Goal: Navigation & Orientation: Find specific page/section

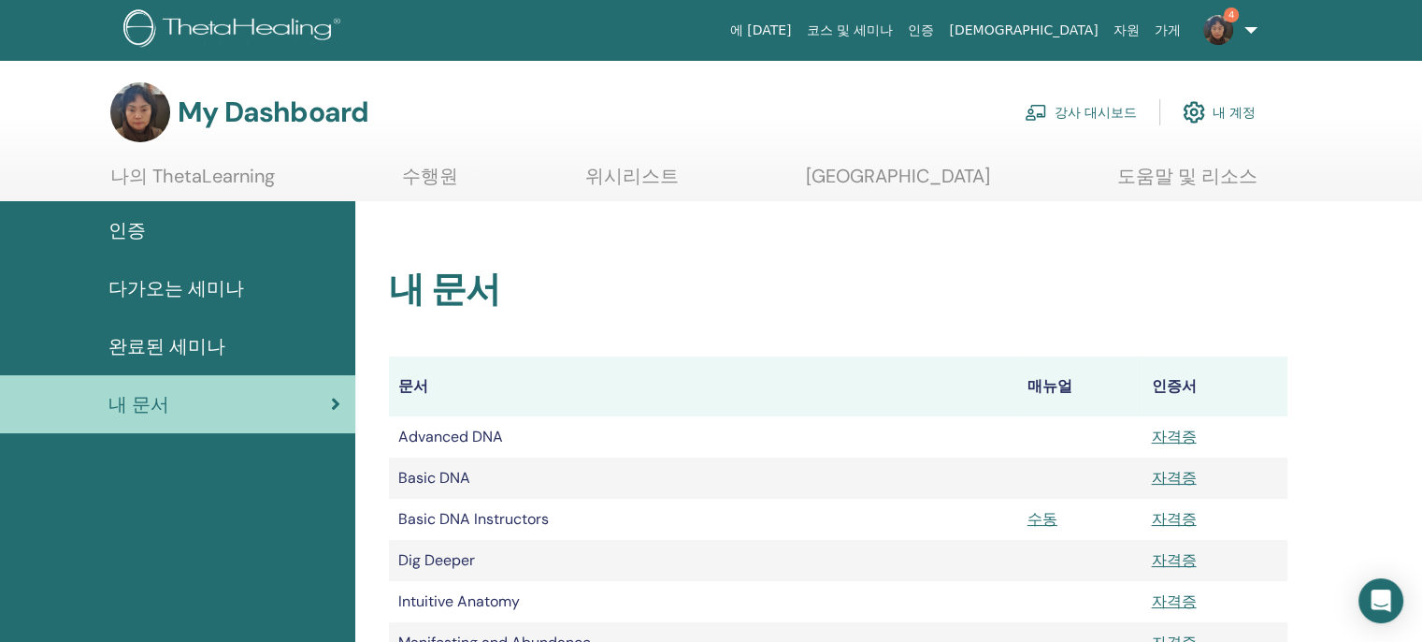
click at [147, 293] on span "다가오는 세미나" at bounding box center [176, 288] width 136 height 28
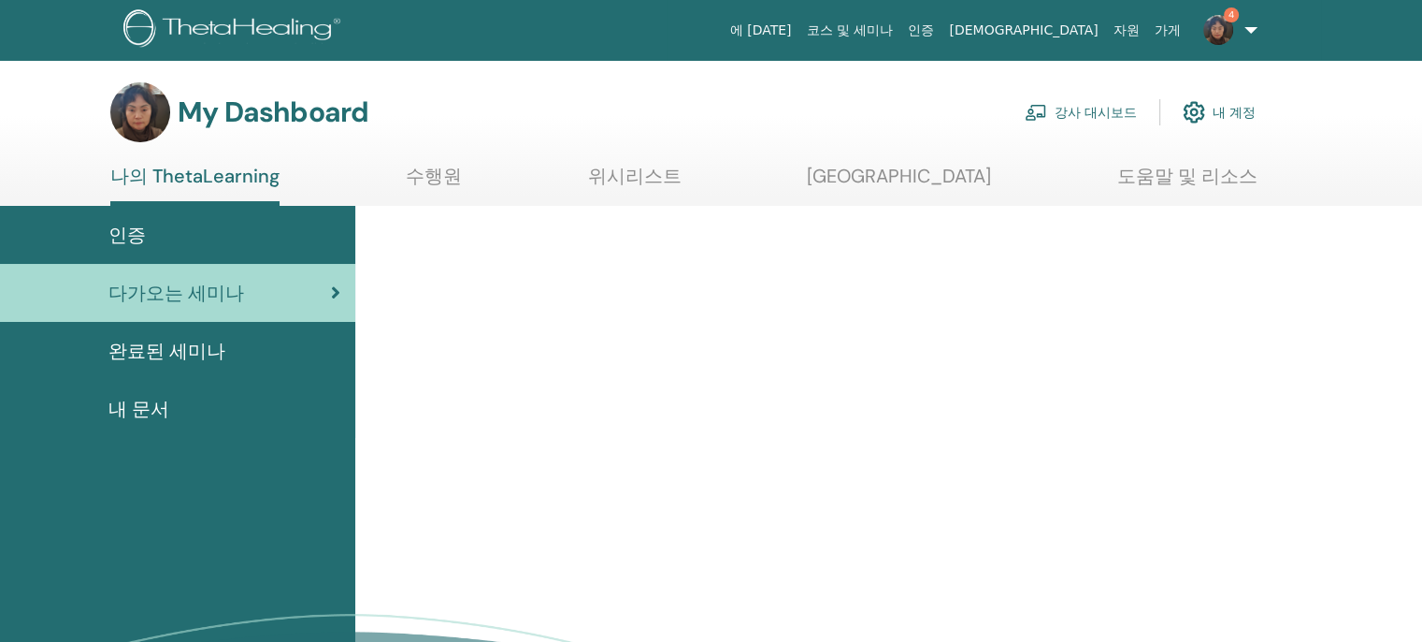
click at [221, 345] on div "완료된 세미나" at bounding box center [177, 351] width 325 height 28
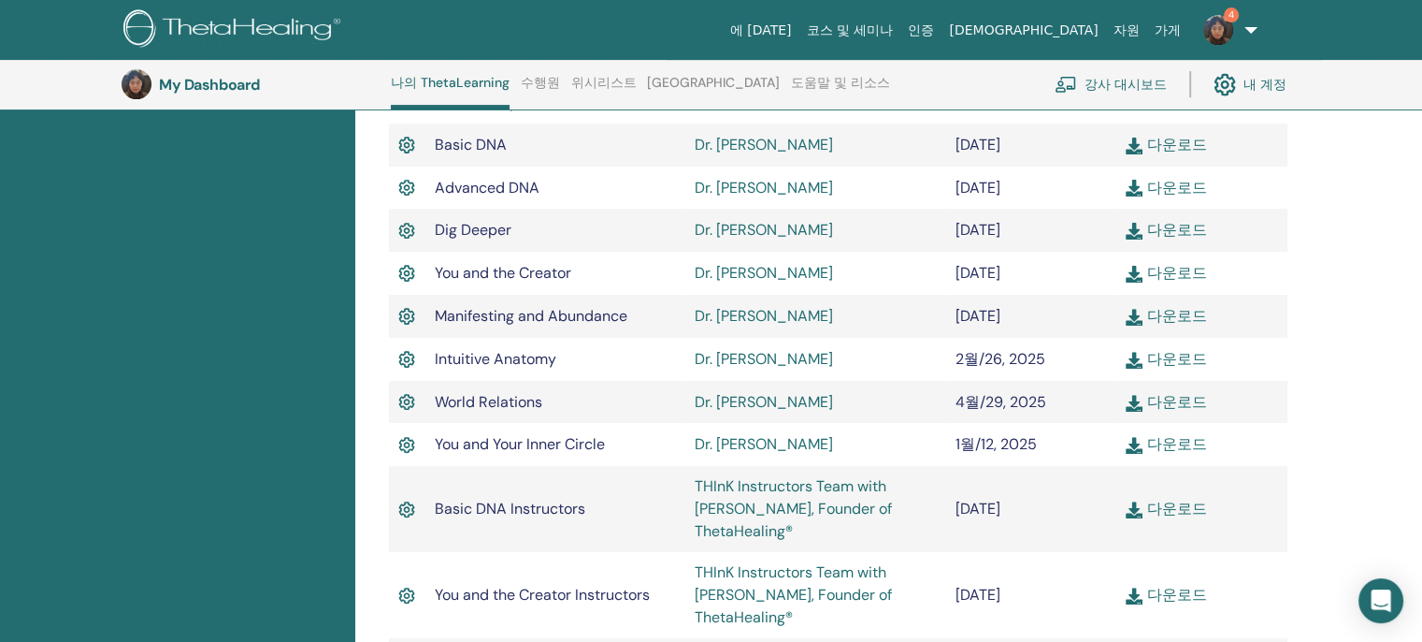
scroll to position [610, 0]
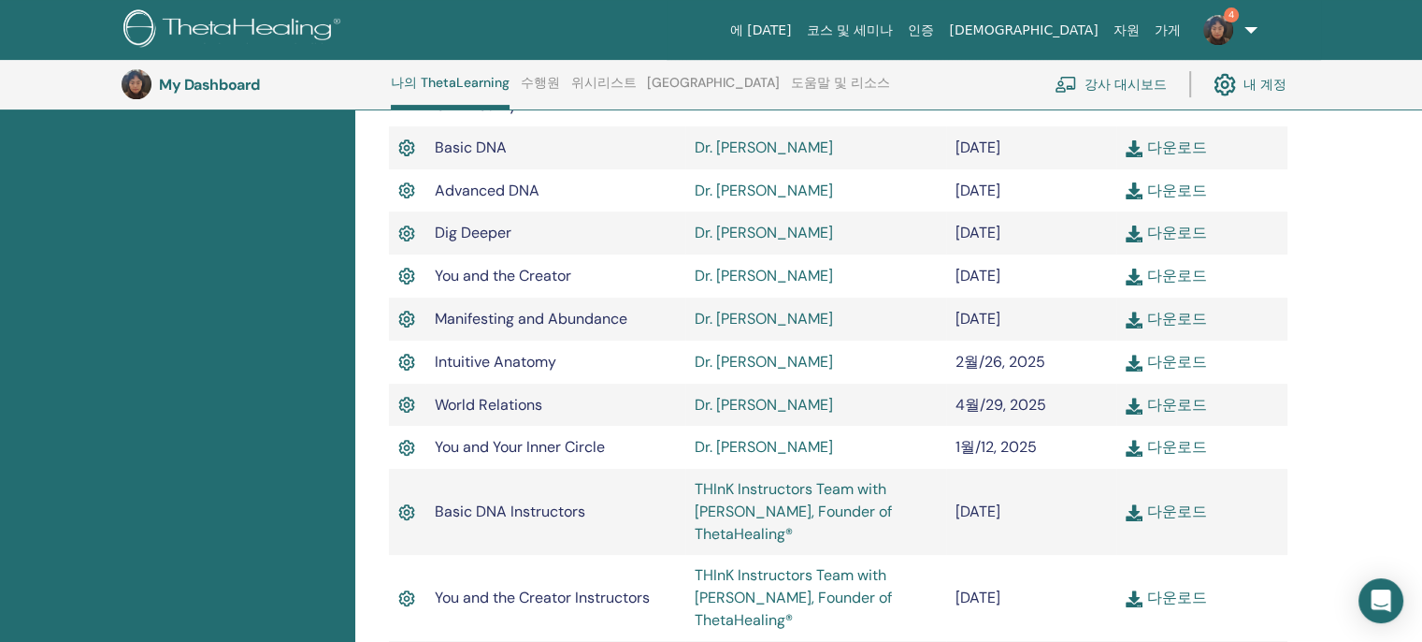
click at [1122, 86] on link "강사 대시보드" at bounding box center [1111, 84] width 112 height 41
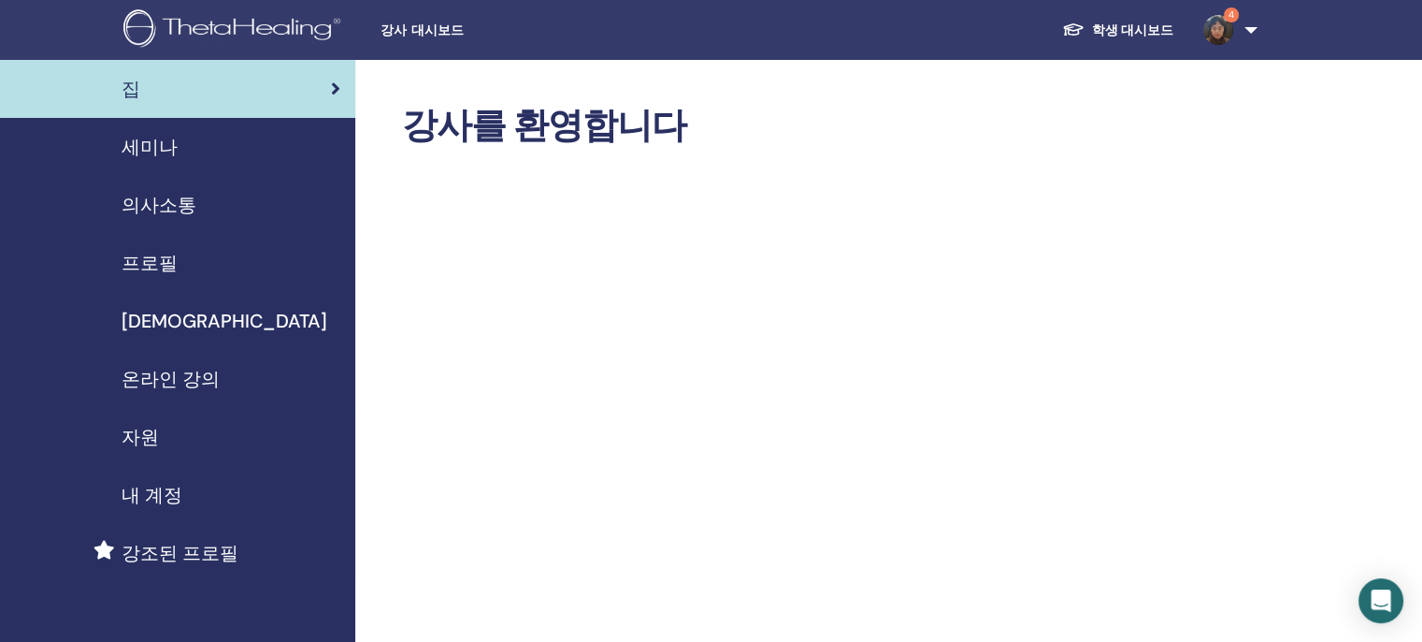
click at [1220, 30] on img at bounding box center [1219, 30] width 30 height 30
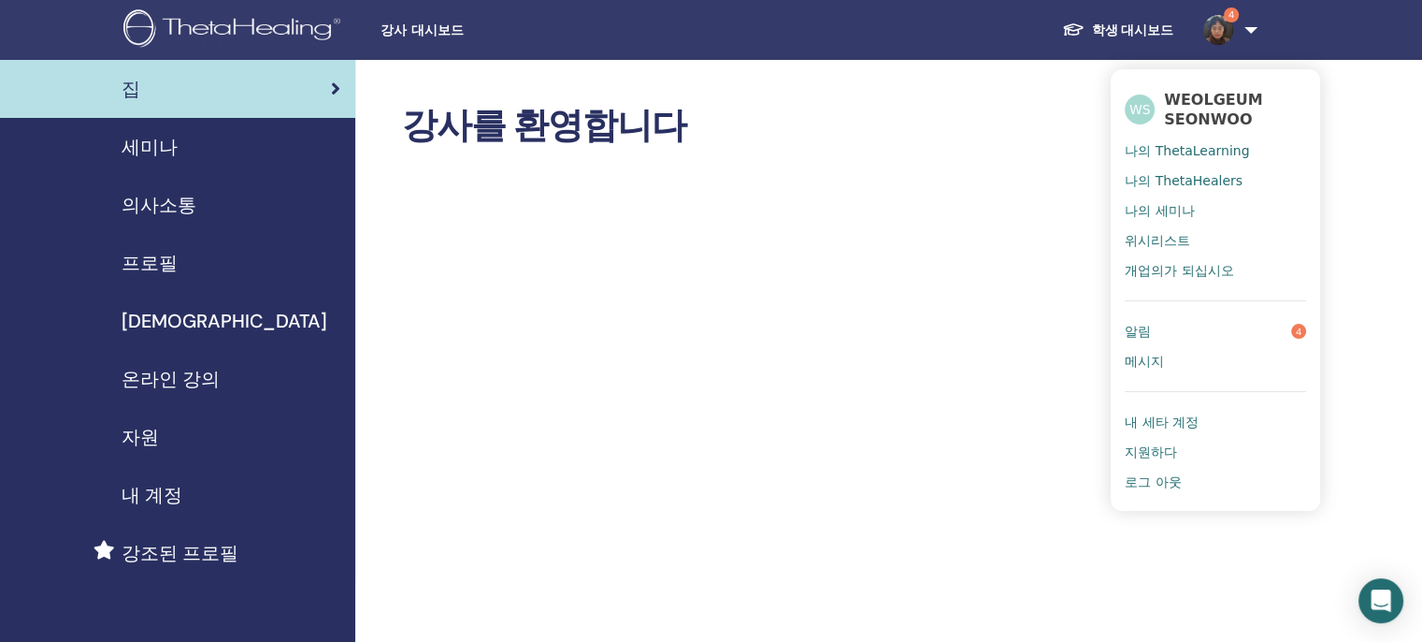
click at [1146, 323] on span "알림" at bounding box center [1138, 331] width 26 height 17
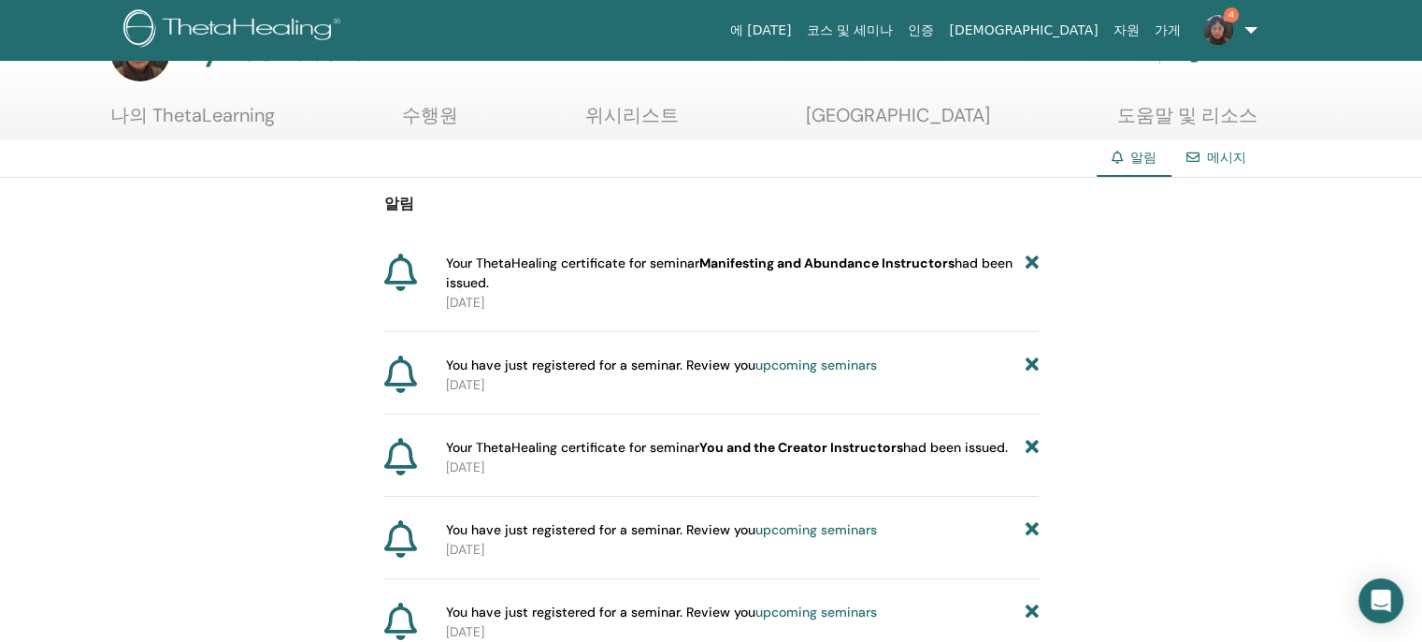
scroll to position [94, 0]
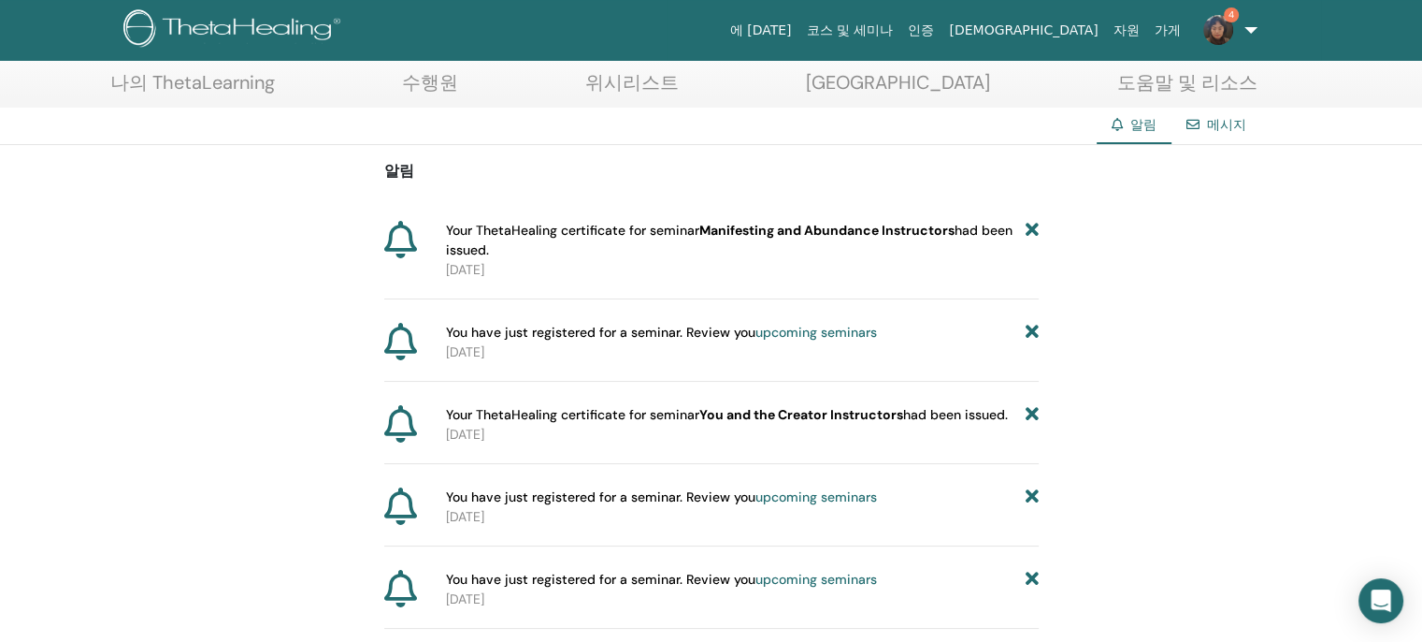
click at [455, 229] on span "Your ThetaHealing certificate for seminar Manifesting and Abundance Instructors…" at bounding box center [736, 240] width 580 height 39
click at [1250, 27] on link "4" at bounding box center [1227, 30] width 77 height 60
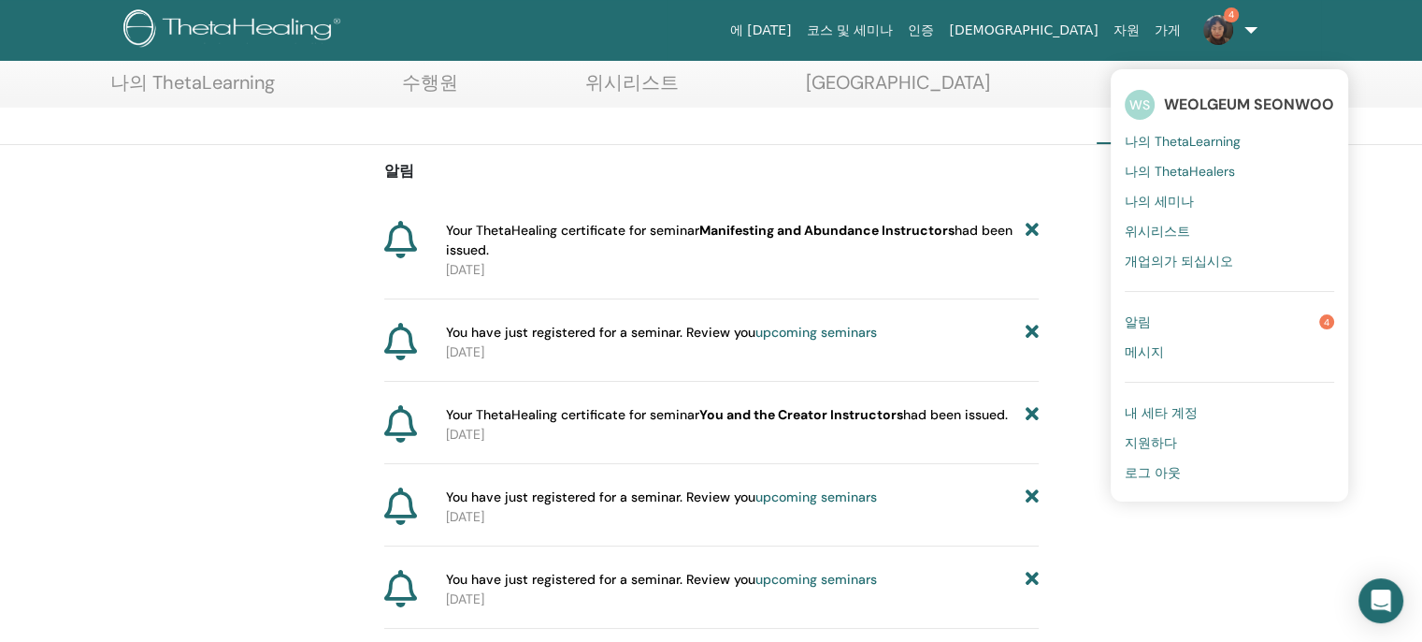
click at [753, 38] on div "에 [DATE] 코스 및 세미나 인증 [DEMOGRAPHIC_DATA] 자원 가게 4 WS WEOLGEUM SEONWOO 나의 ThetaLea…" at bounding box center [841, 30] width 959 height 60
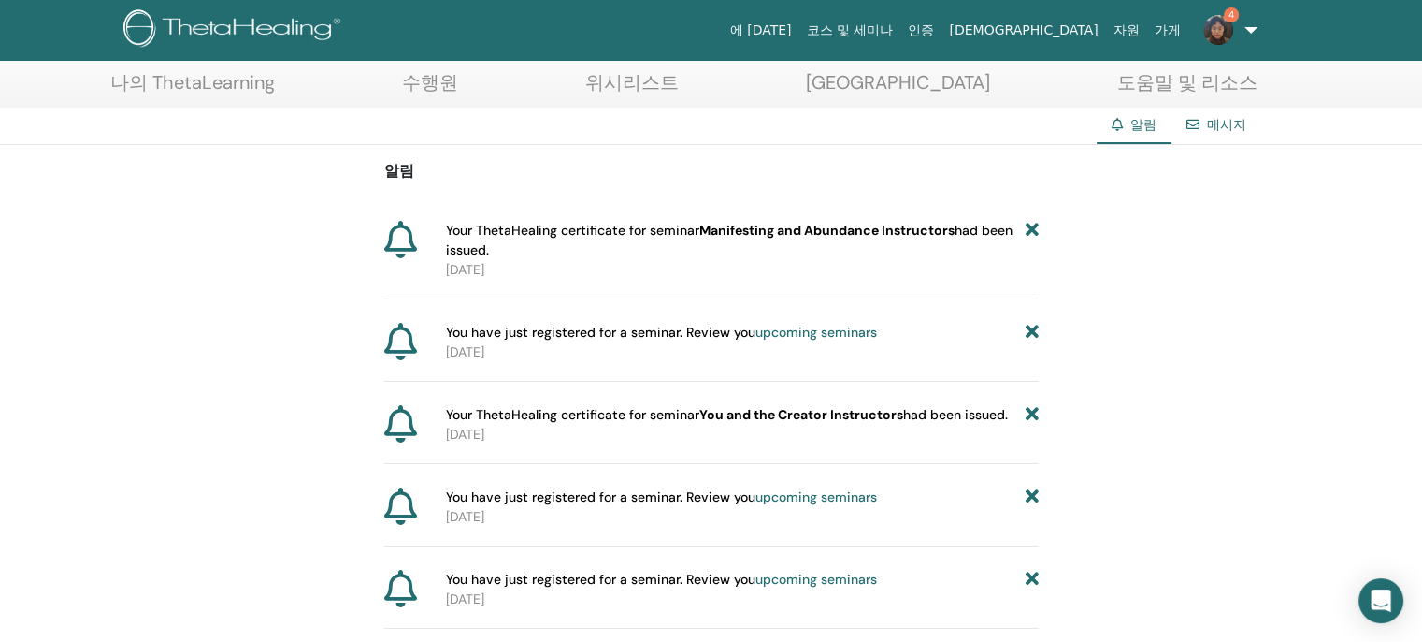
click at [215, 79] on link "나의 ThetaLearning" at bounding box center [192, 89] width 165 height 36
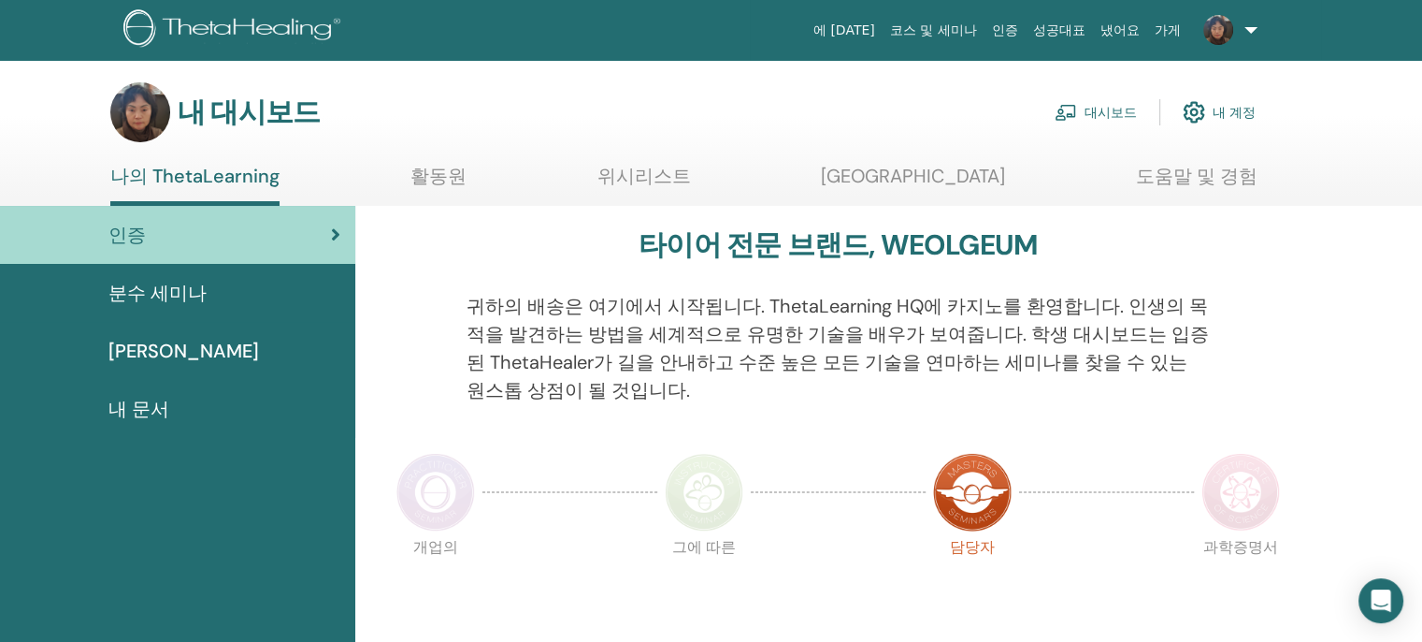
click at [1236, 108] on font "내 계정" at bounding box center [1234, 113] width 43 height 17
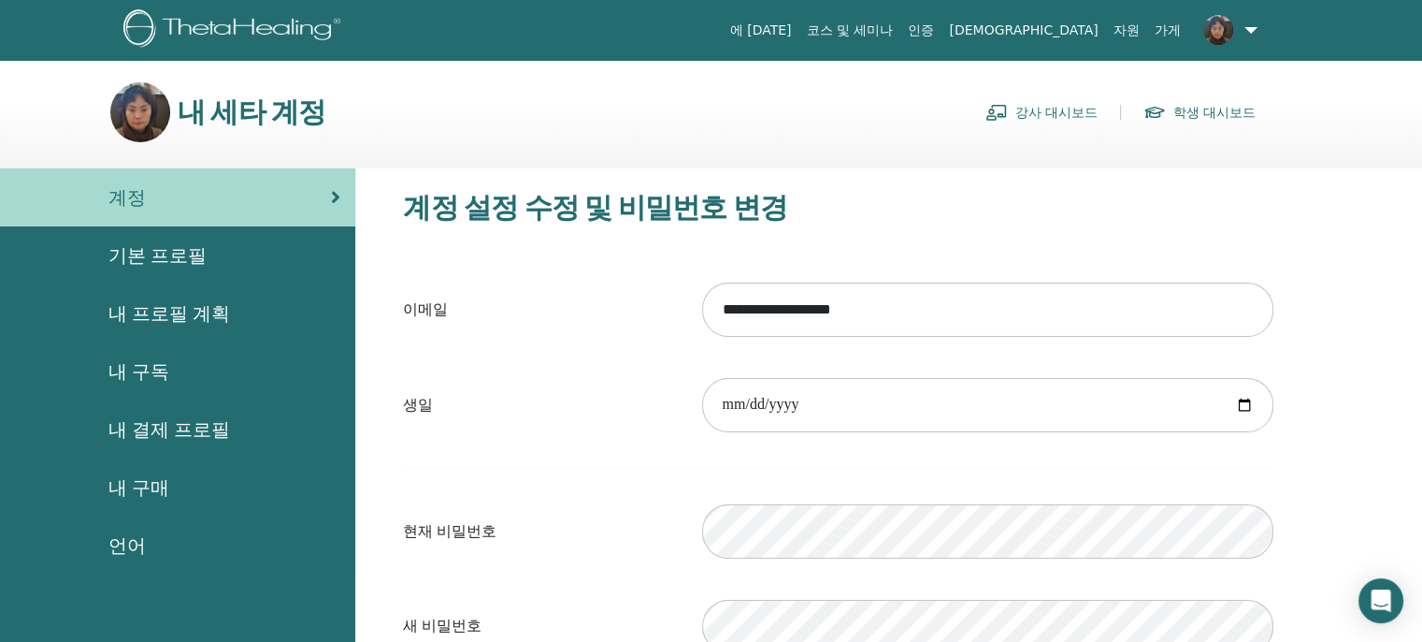
click at [584, 409] on label "생일" at bounding box center [538, 405] width 299 height 36
click at [702, 337] on input "**********" at bounding box center [987, 309] width 571 height 54
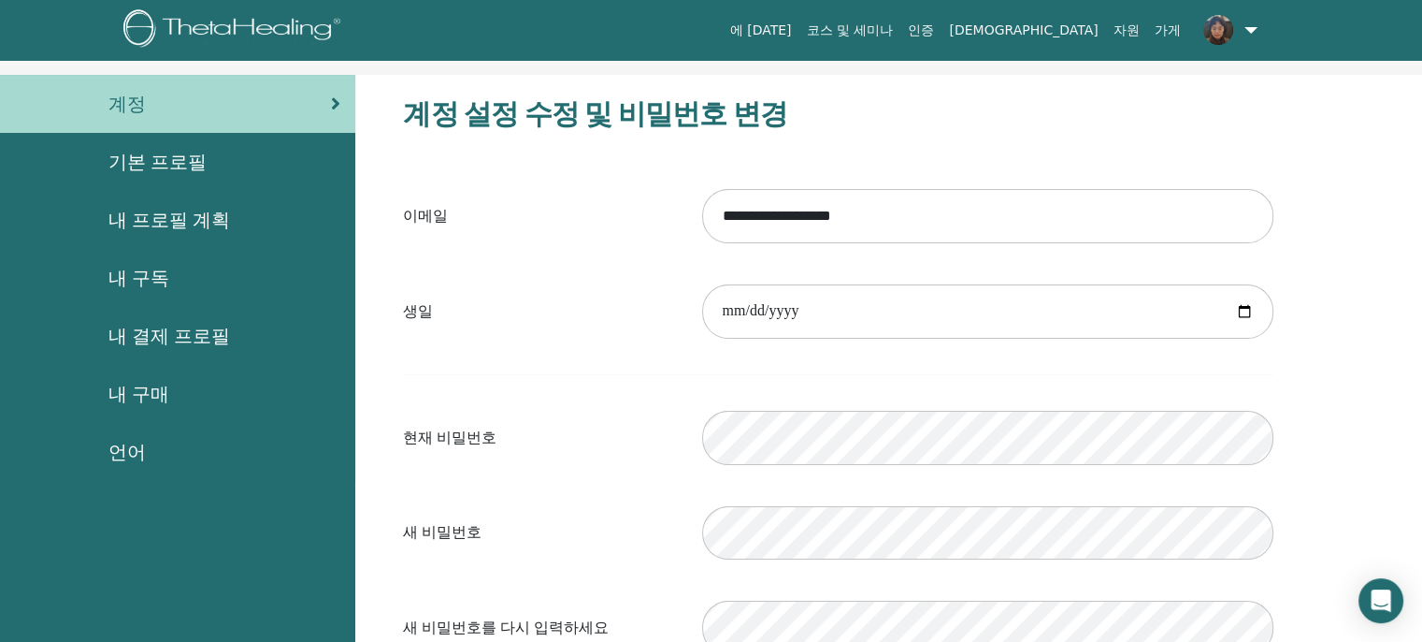
click at [130, 443] on span "언어" at bounding box center [126, 452] width 37 height 28
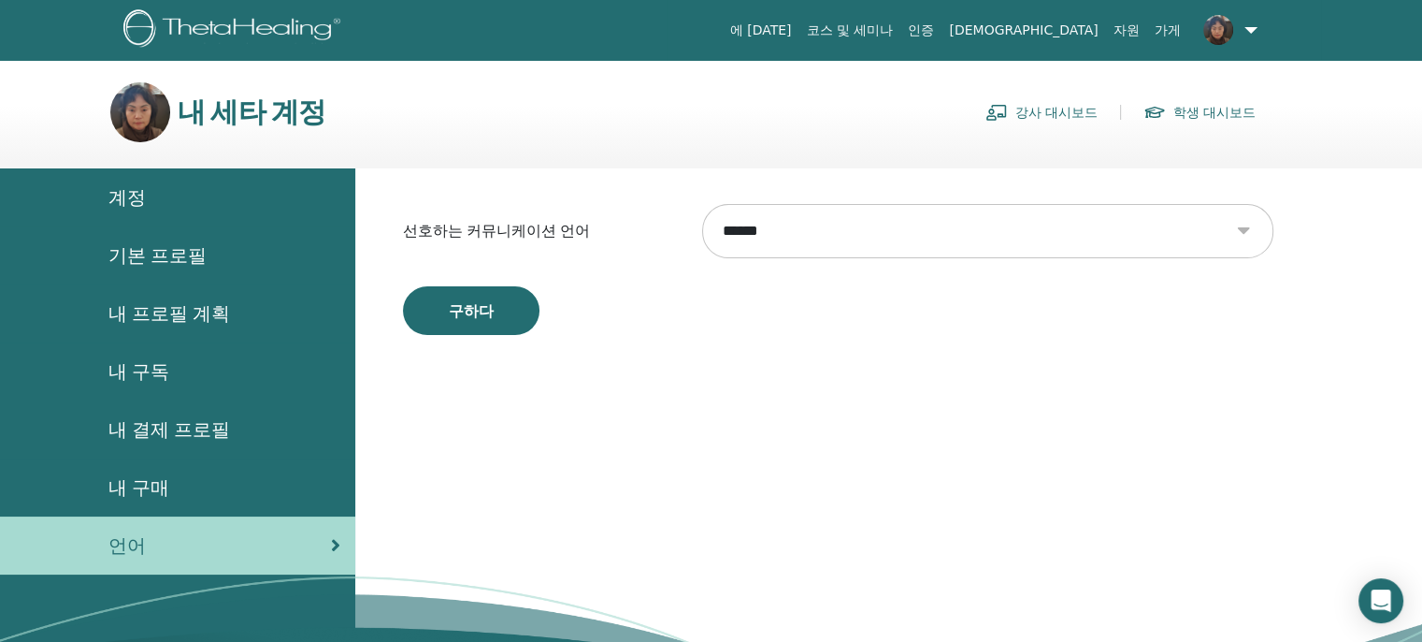
click at [1244, 228] on select "**********" at bounding box center [987, 231] width 570 height 54
click at [1337, 233] on div "**********" at bounding box center [888, 465] width 1067 height 595
click at [406, 409] on div "**********" at bounding box center [888, 465] width 1067 height 595
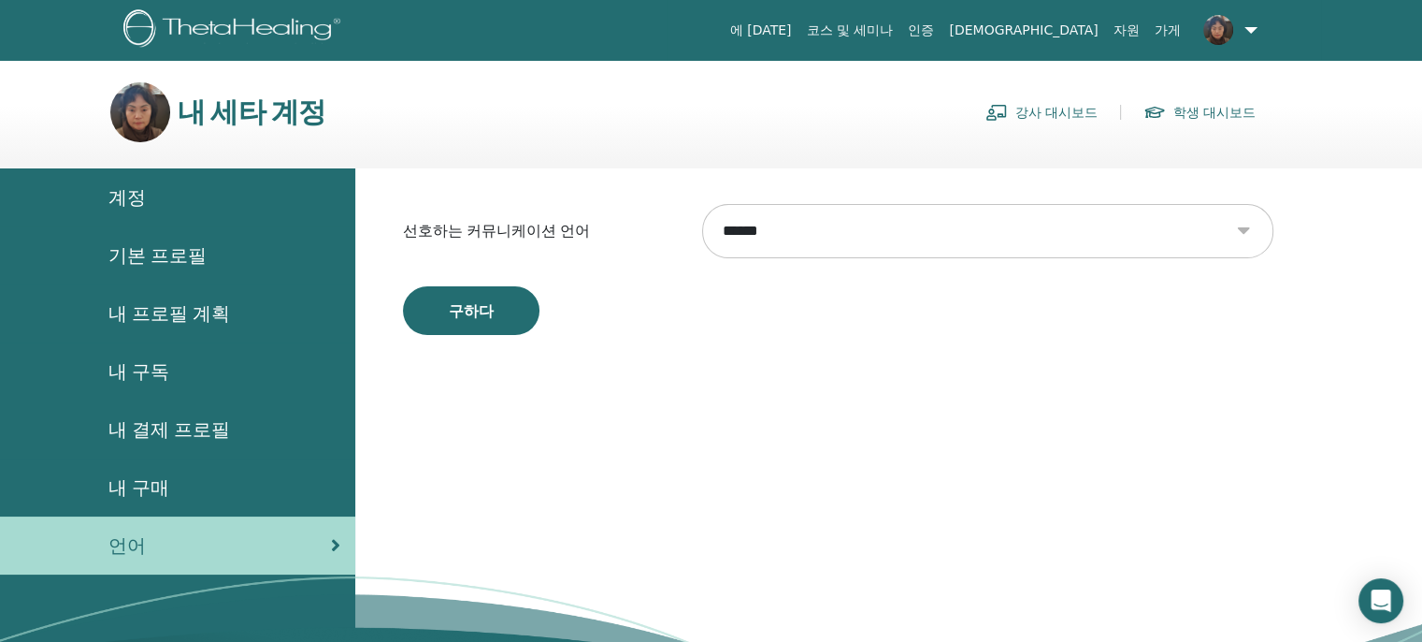
click at [133, 365] on span "내 구독" at bounding box center [138, 371] width 61 height 28
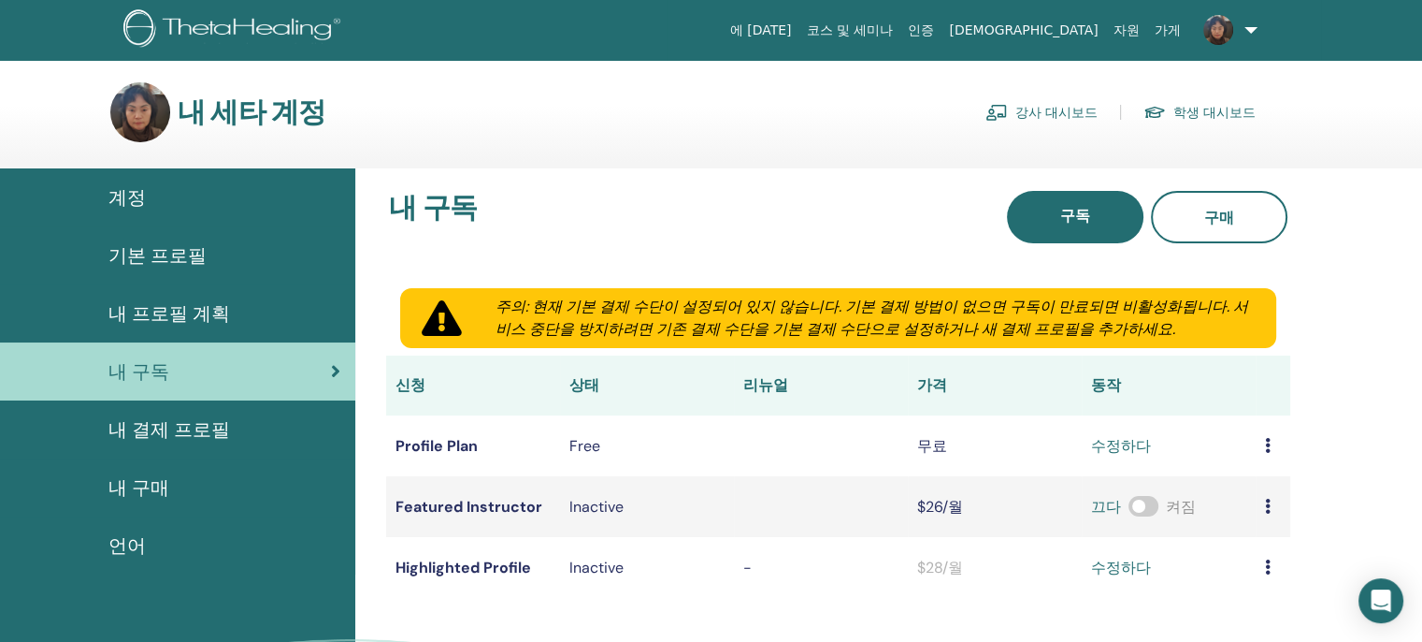
click at [151, 487] on span "내 구매" at bounding box center [138, 487] width 61 height 28
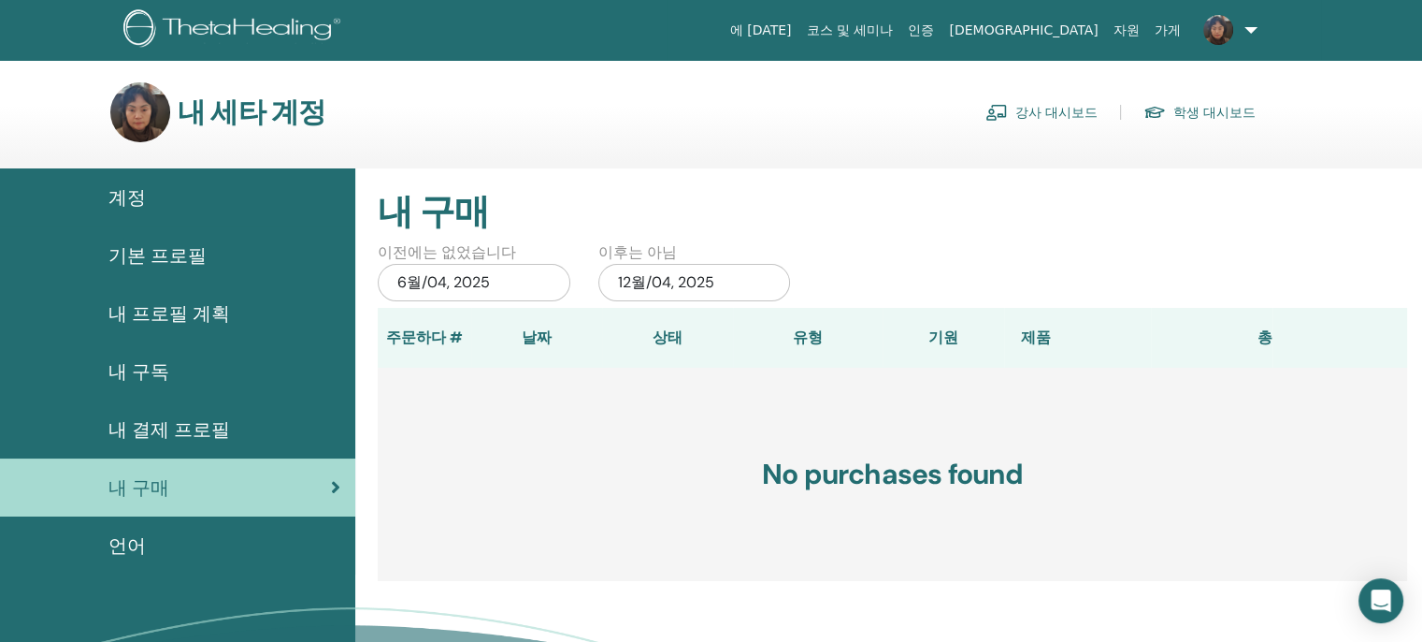
click at [157, 358] on span "내 구독" at bounding box center [138, 371] width 61 height 28
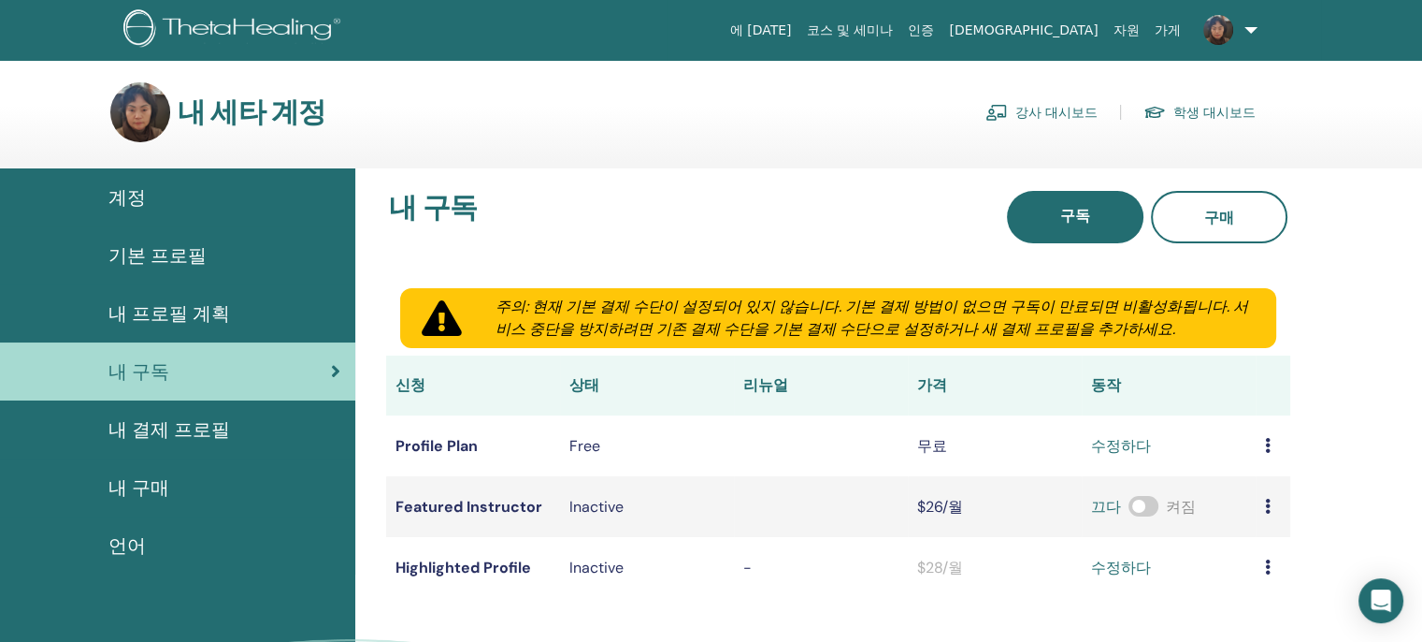
click at [127, 113] on img at bounding box center [140, 112] width 60 height 60
click at [222, 123] on h3 "내 세타 계정" at bounding box center [252, 112] width 148 height 34
click at [1059, 109] on link "강사 대시보드" at bounding box center [1042, 112] width 112 height 30
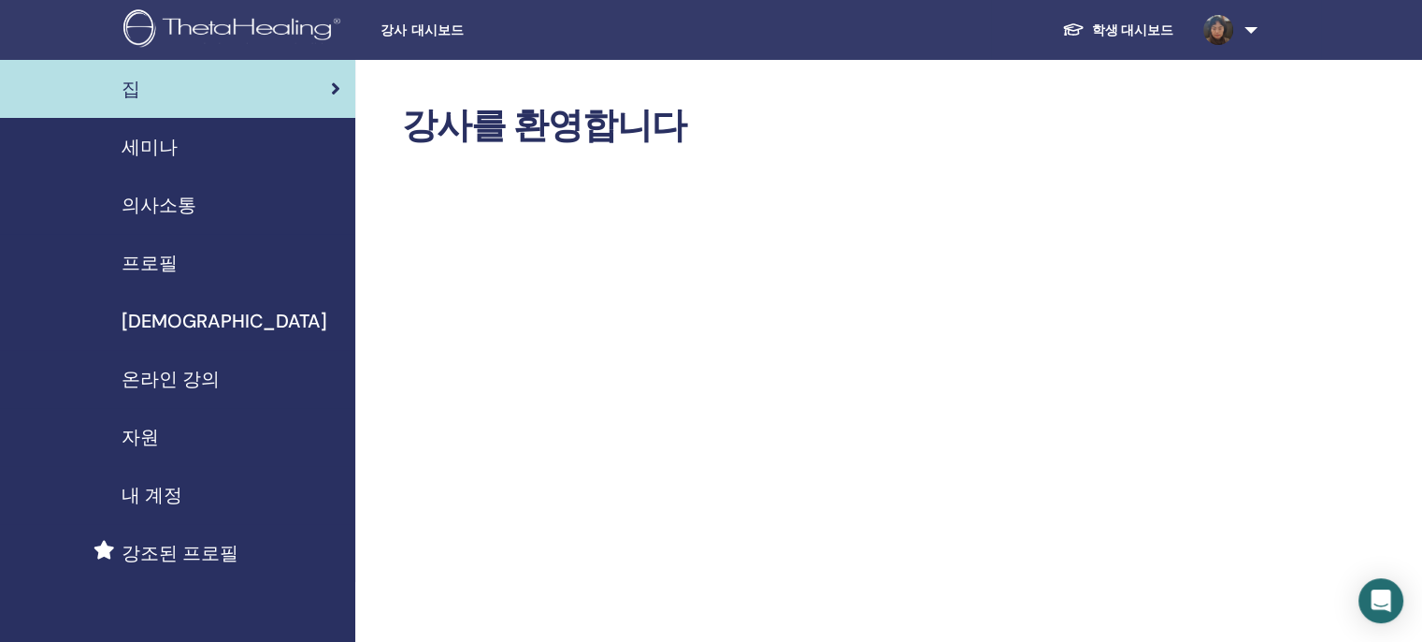
click at [1135, 30] on link "학생 대시보드" at bounding box center [1117, 30] width 141 height 35
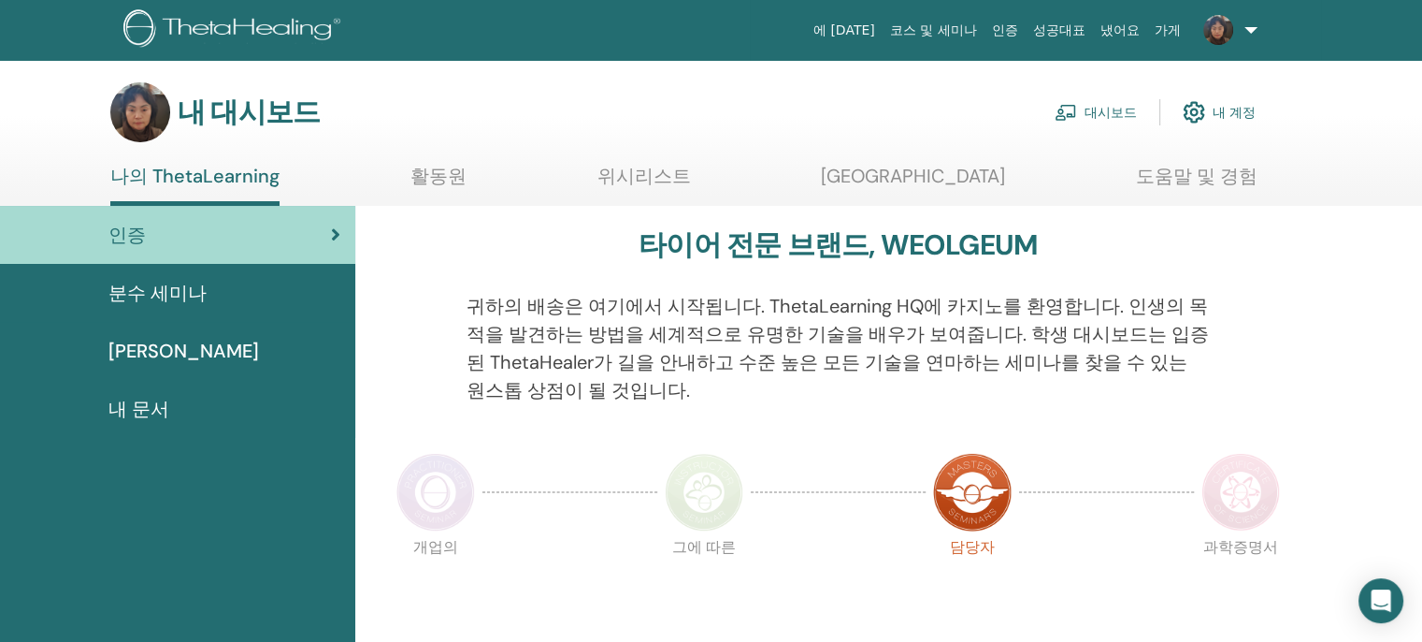
click at [673, 178] on font "위시리스트" at bounding box center [645, 176] width 94 height 24
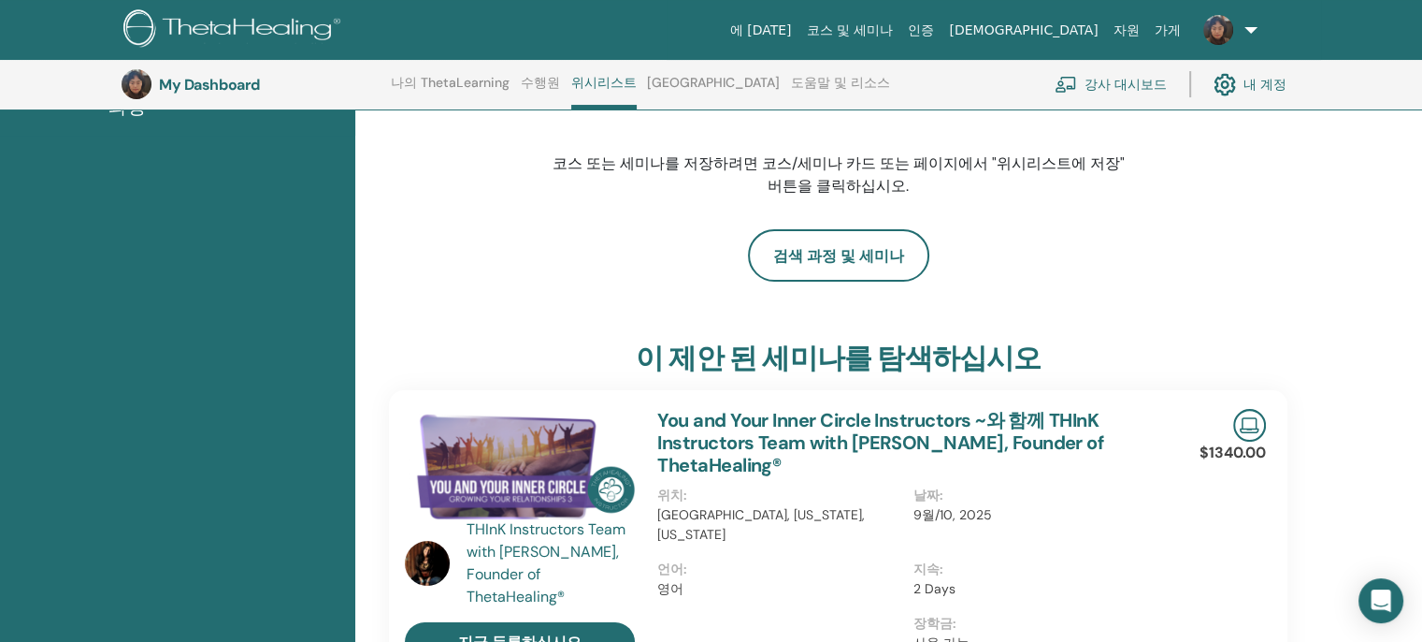
scroll to position [423, 0]
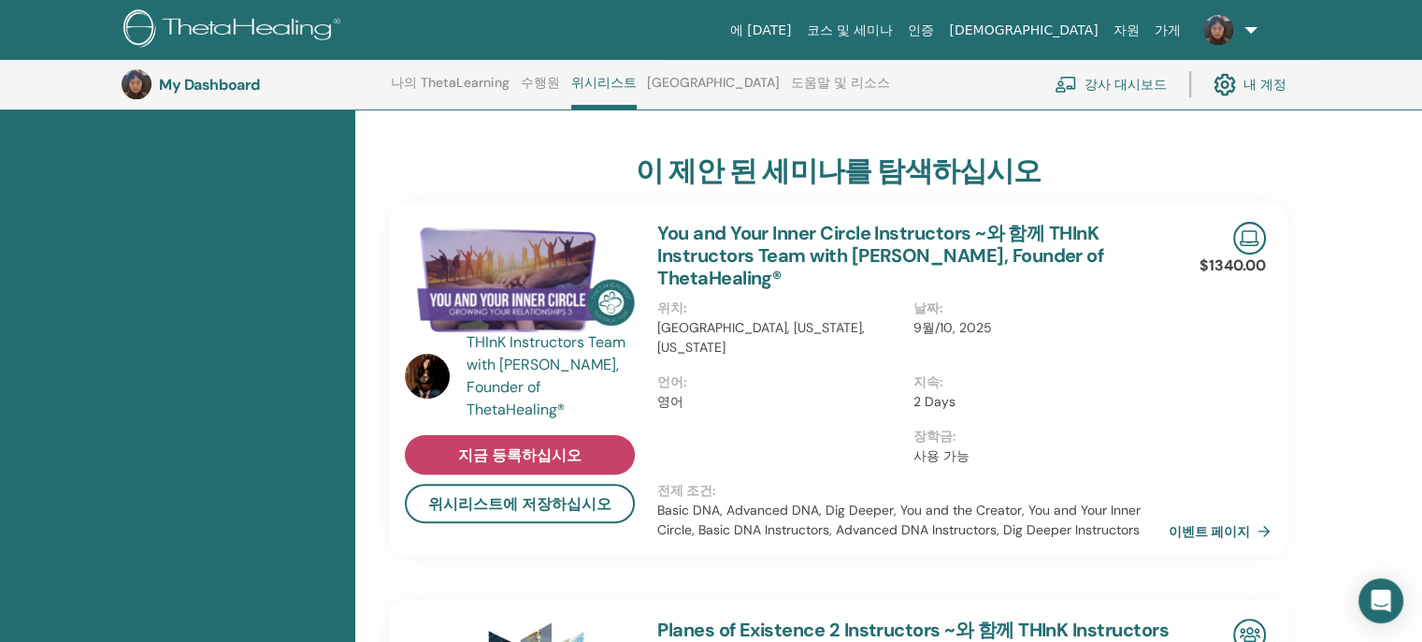
click at [480, 446] on span "지금 등록하십시오" at bounding box center [519, 455] width 123 height 20
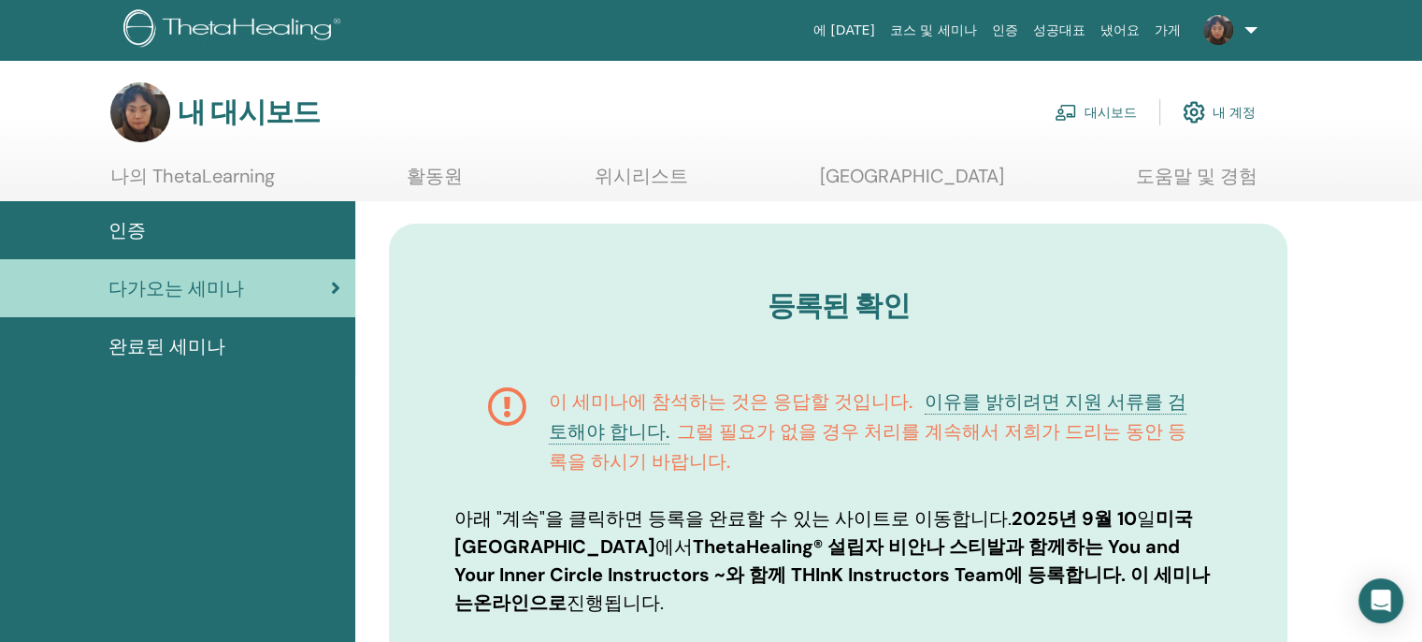
click at [1222, 109] on font "내 계정" at bounding box center [1234, 113] width 43 height 17
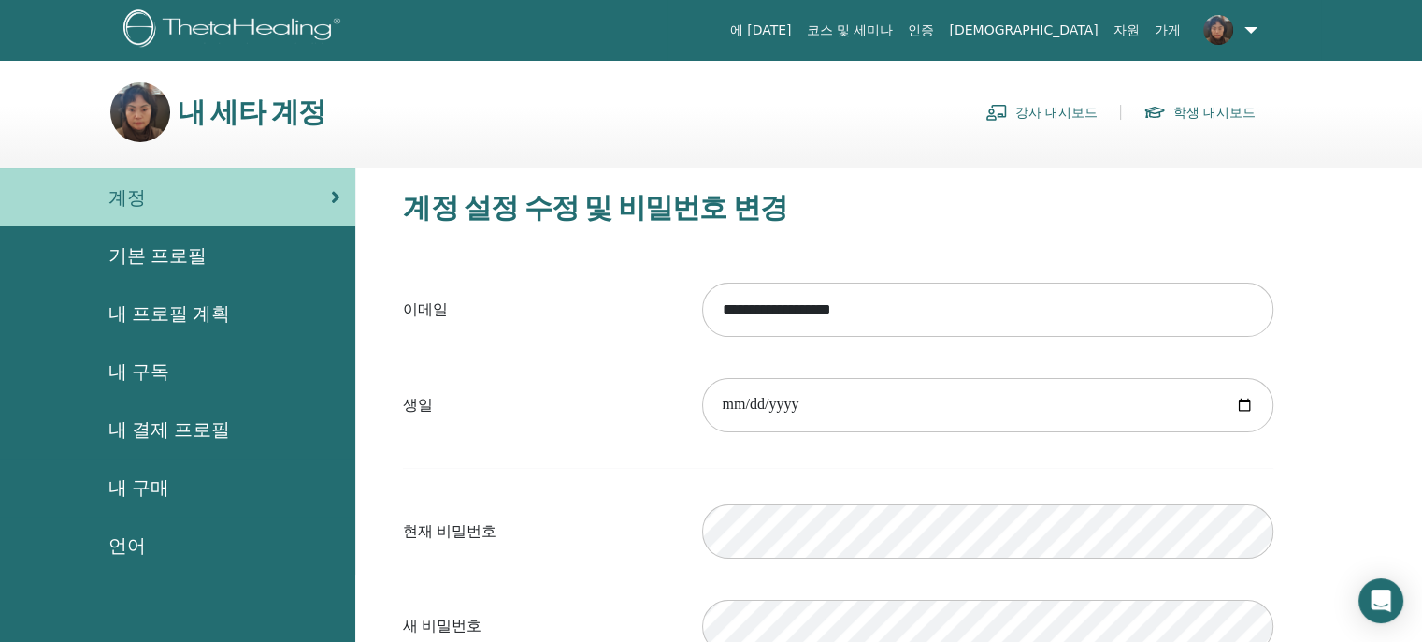
click at [1054, 111] on link "강사 대시보드" at bounding box center [1042, 112] width 112 height 30
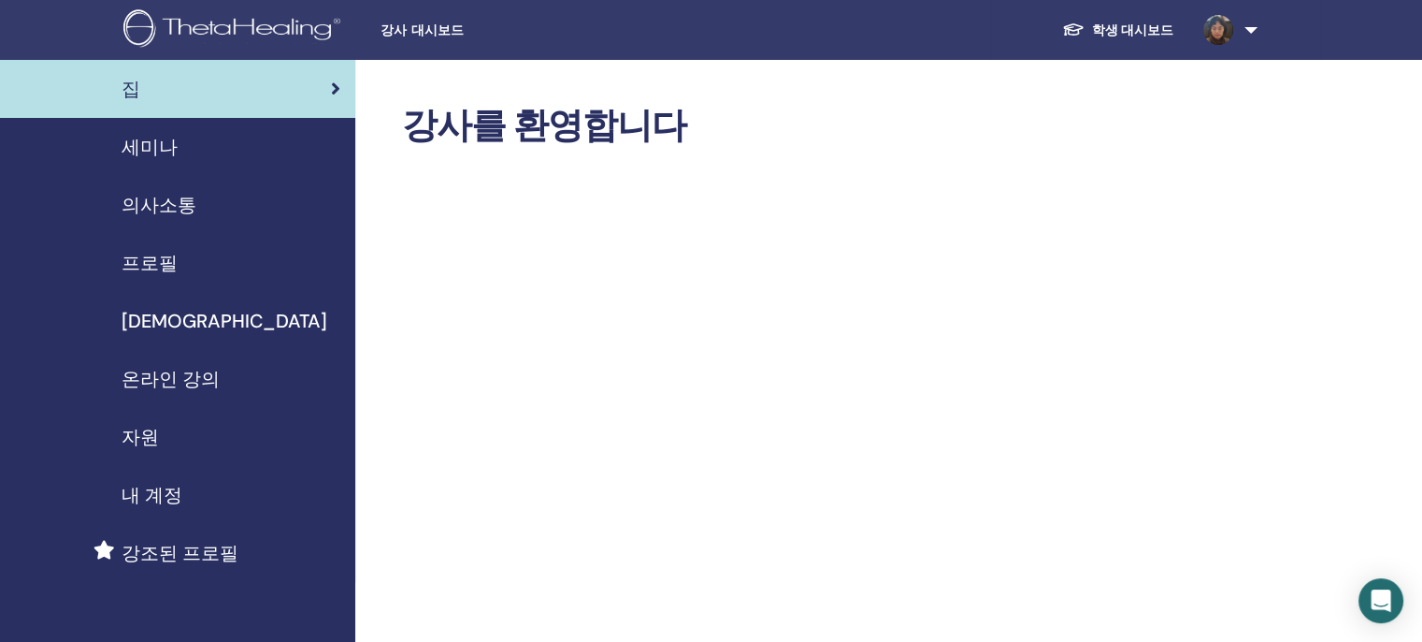
click at [157, 137] on span "세미나" at bounding box center [150, 147] width 56 height 28
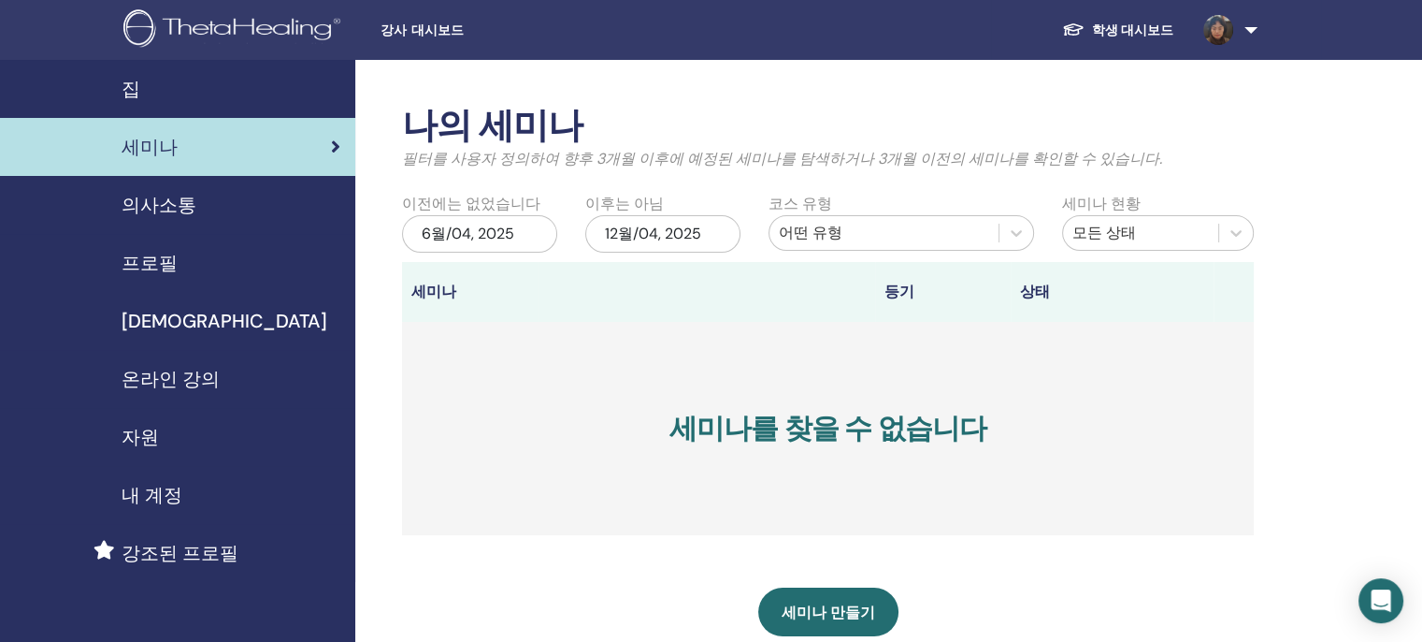
click at [1248, 30] on link at bounding box center [1227, 30] width 77 height 60
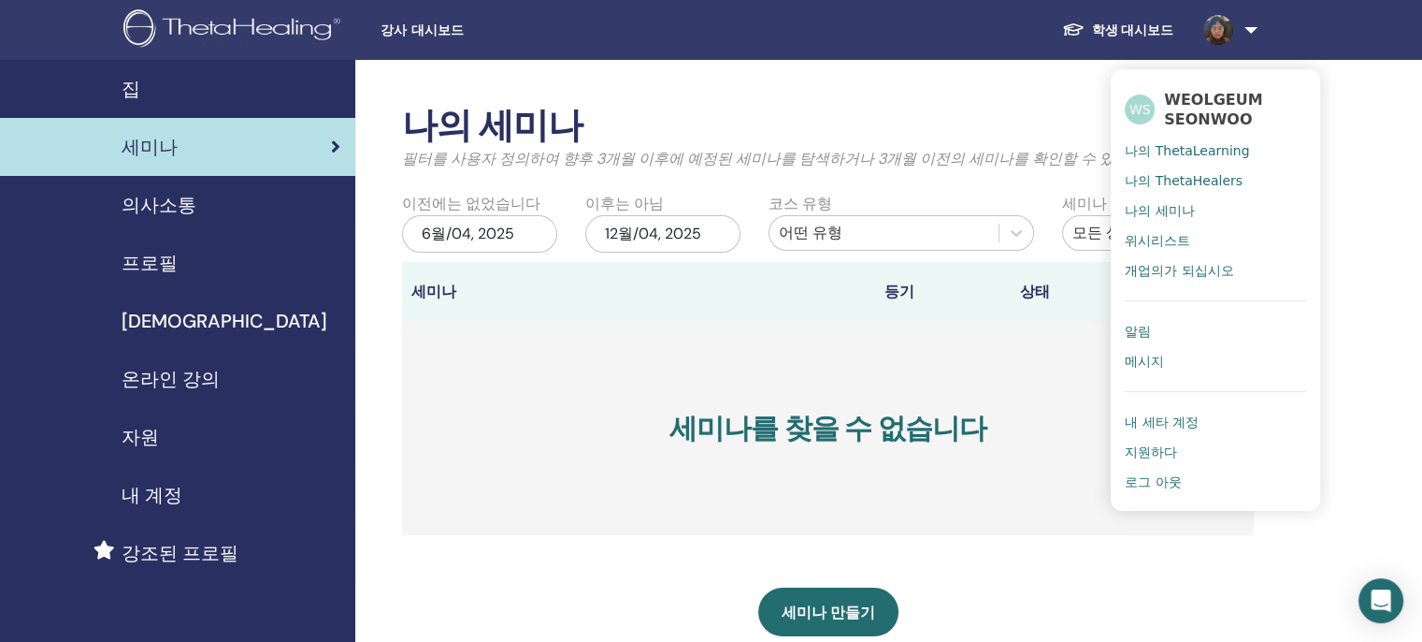
click at [1204, 114] on span "WEOLGEUM SEONWOO" at bounding box center [1235, 109] width 142 height 39
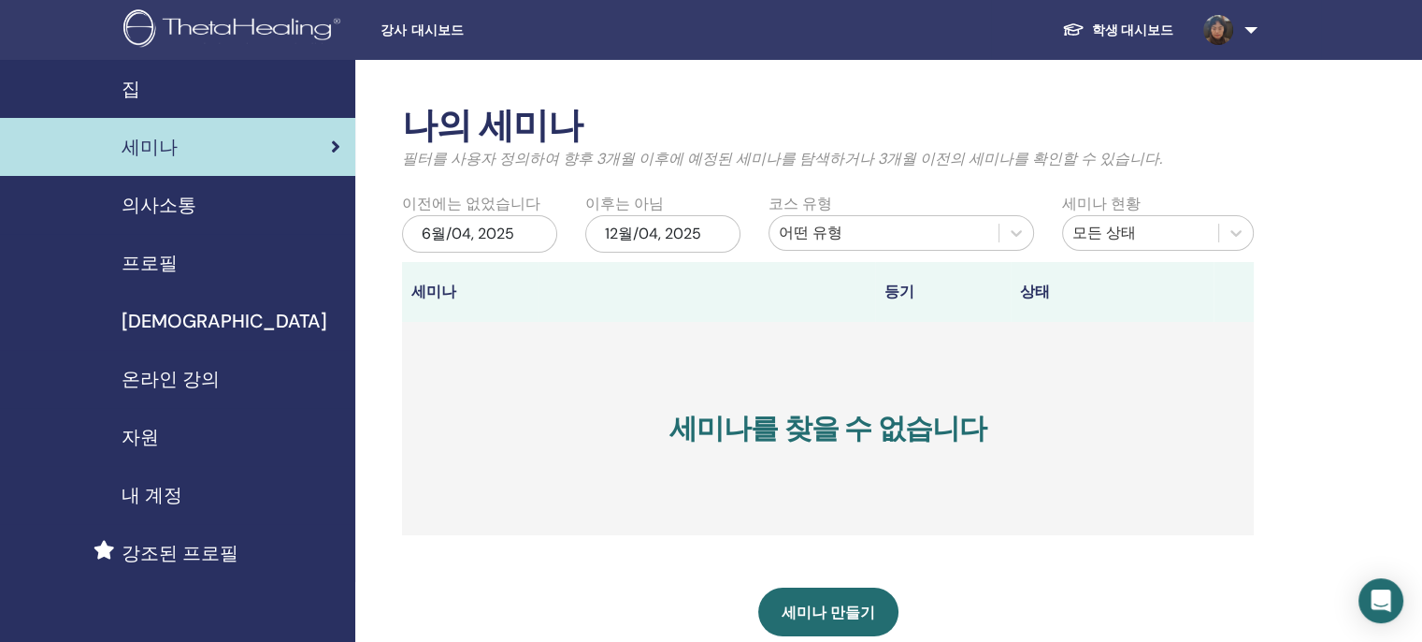
click at [1133, 27] on link "학생 대시보드" at bounding box center [1117, 30] width 141 height 35
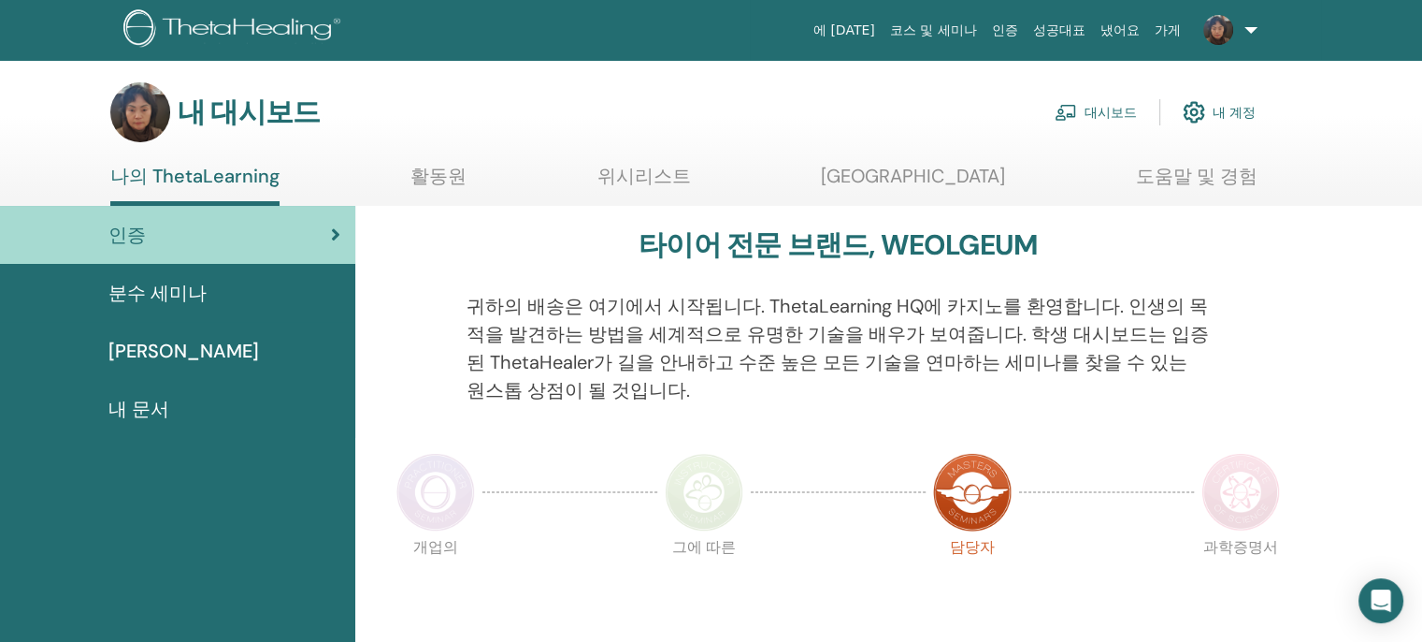
click at [1110, 108] on font "대시보드" at bounding box center [1111, 113] width 52 height 17
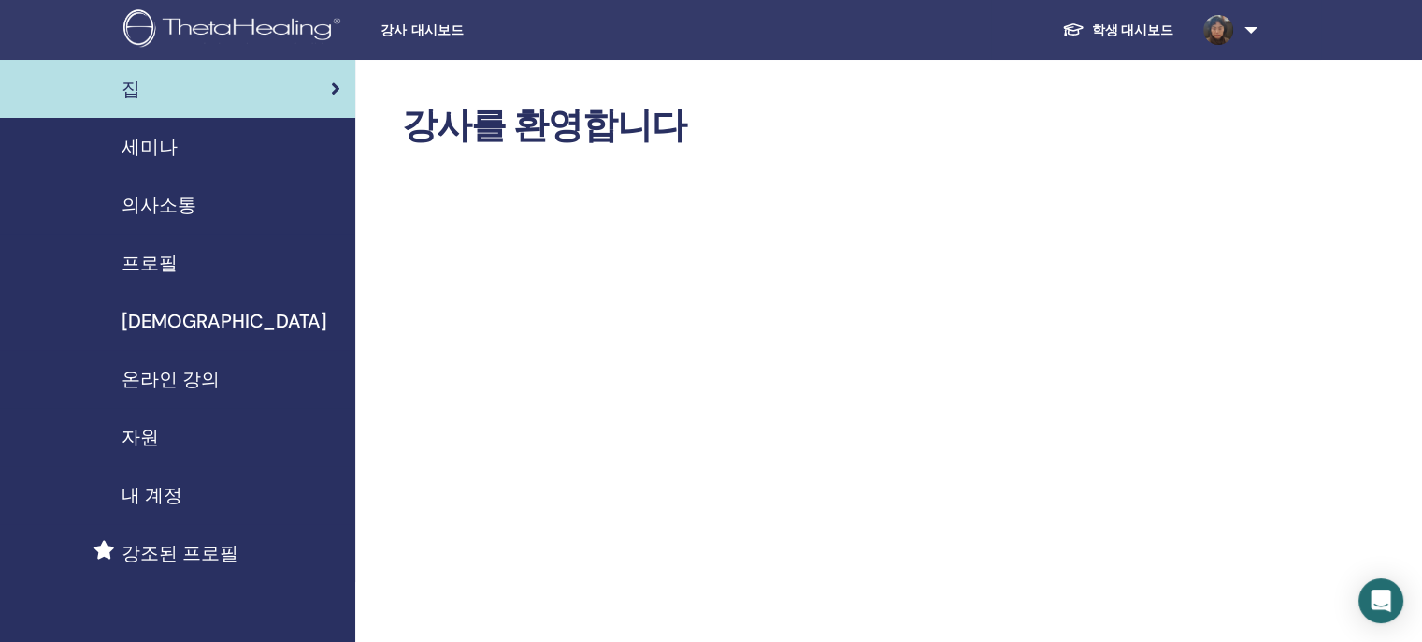
click at [141, 147] on span "세미나" at bounding box center [150, 147] width 56 height 28
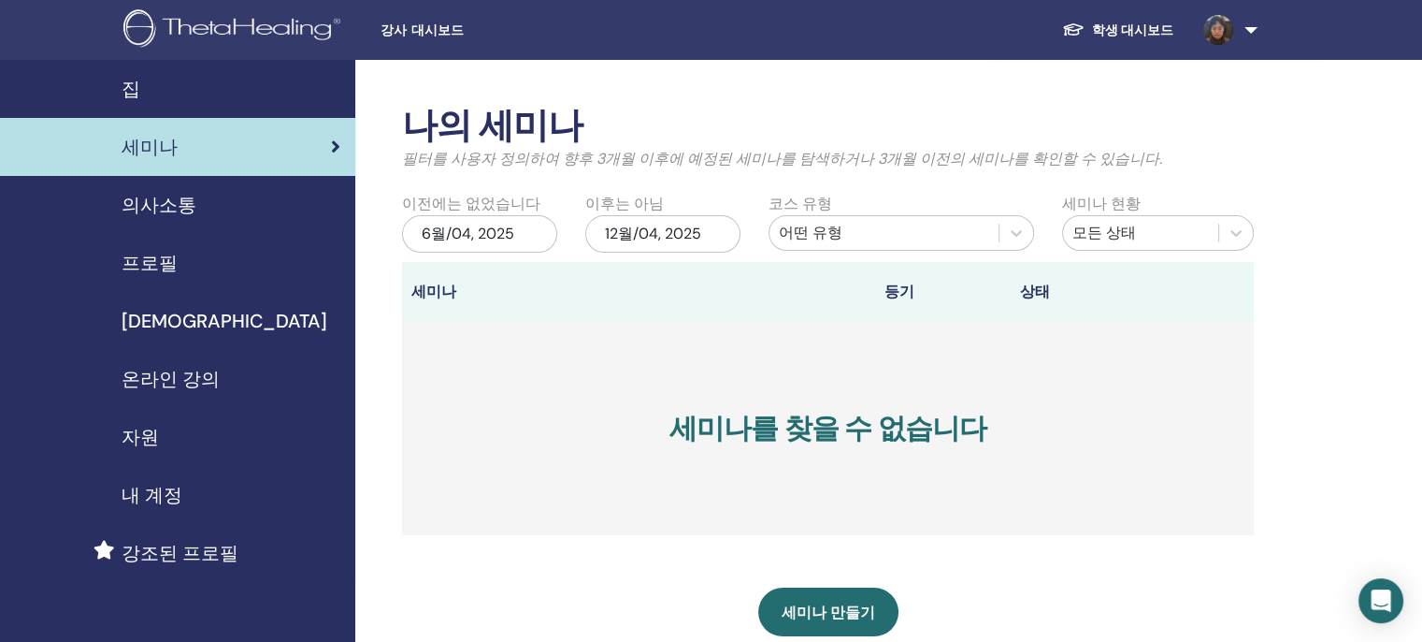
click at [146, 263] on span "프로필" at bounding box center [150, 263] width 56 height 28
